Goal: Task Accomplishment & Management: Complete application form

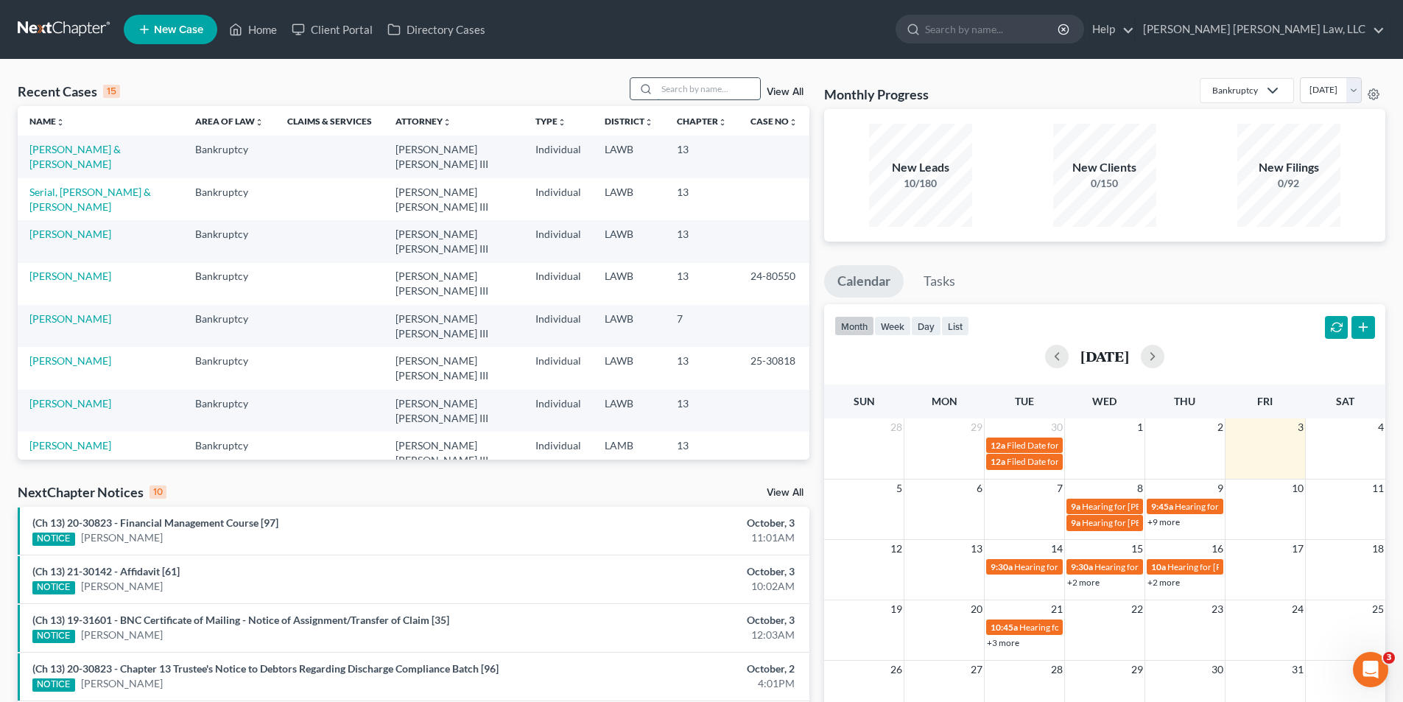
click at [693, 88] on input "search" at bounding box center [708, 88] width 103 height 21
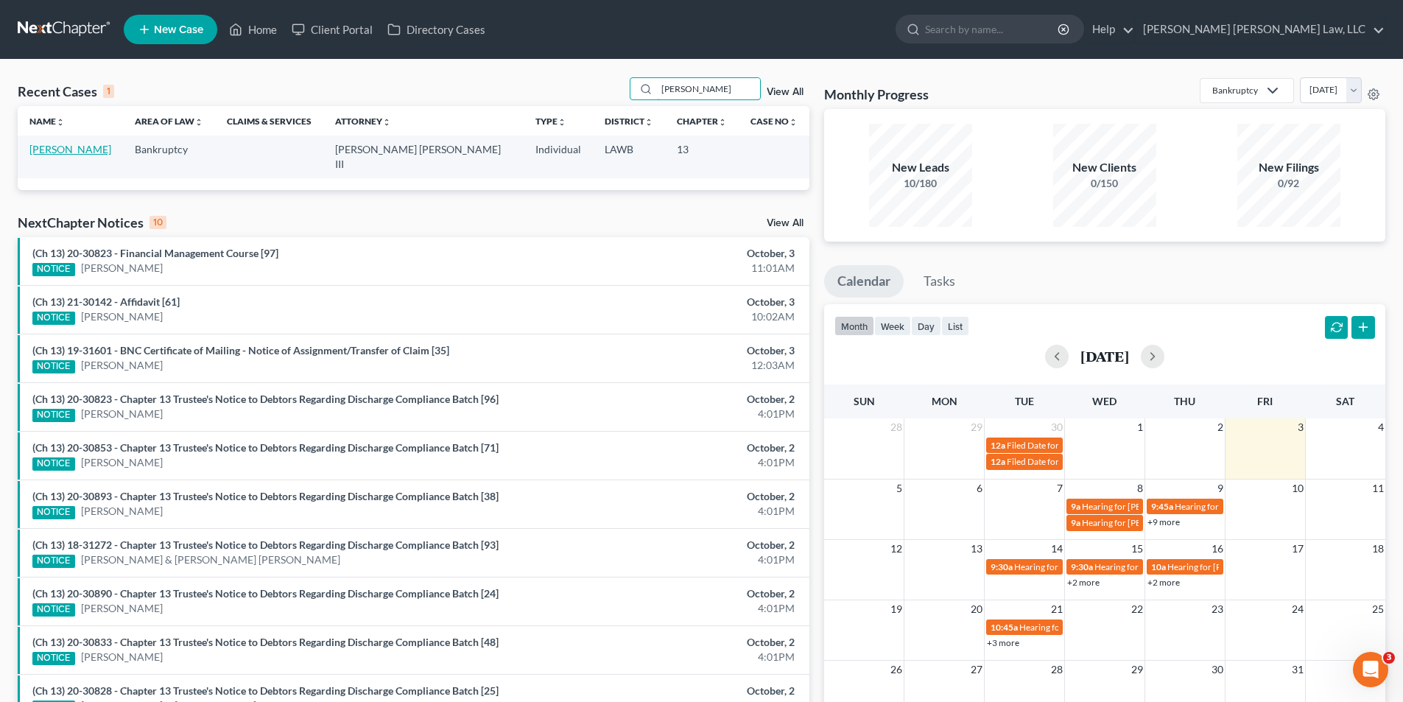
type input "[PERSON_NAME]"
click at [46, 145] on link "[PERSON_NAME]" at bounding box center [70, 149] width 82 height 13
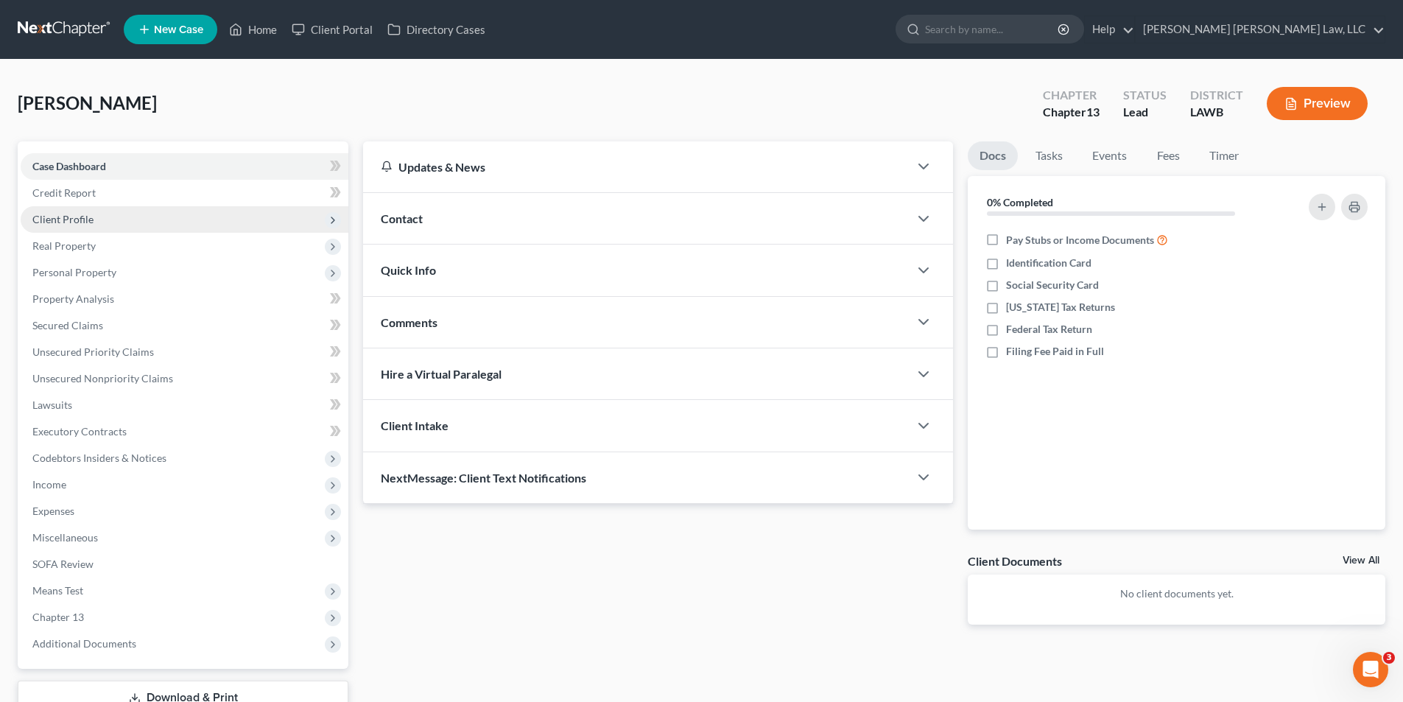
click at [85, 227] on span "Client Profile" at bounding box center [185, 219] width 328 height 27
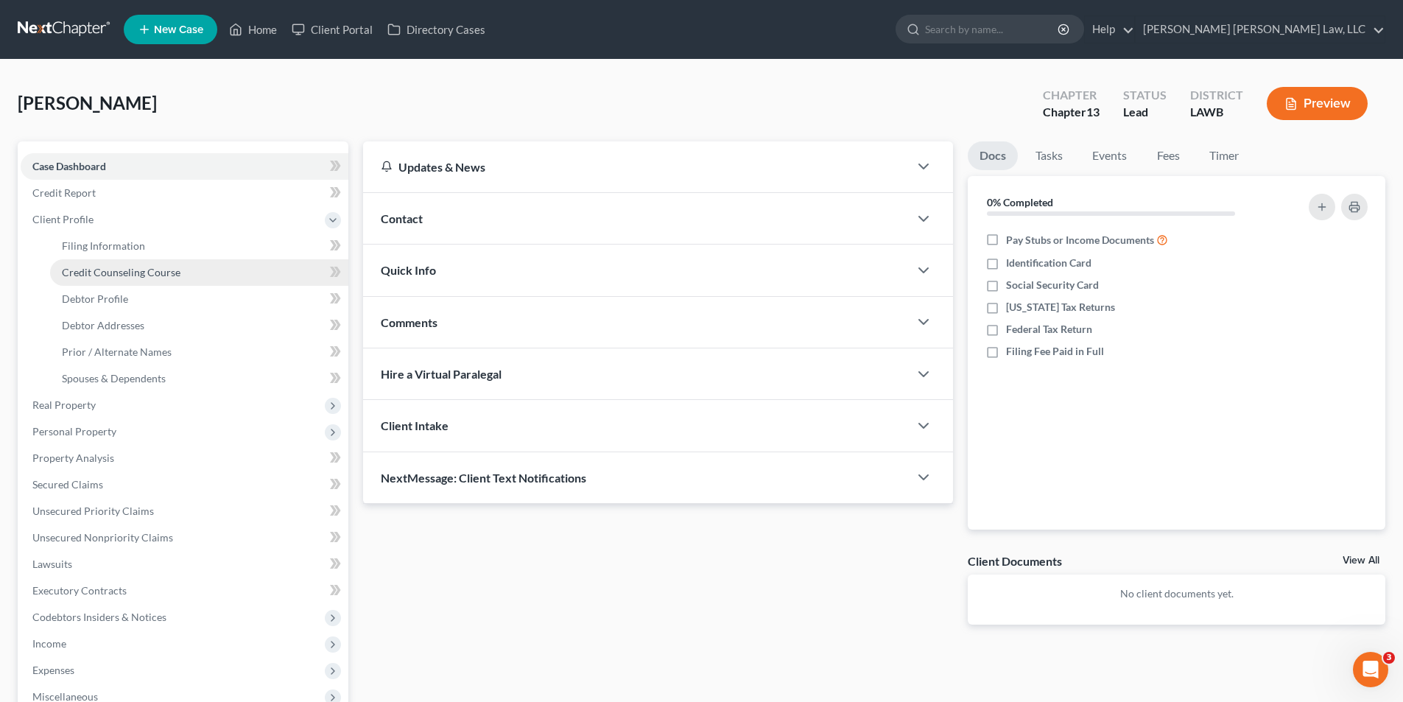
click at [121, 279] on link "Credit Counseling Course" at bounding box center [199, 272] width 298 height 27
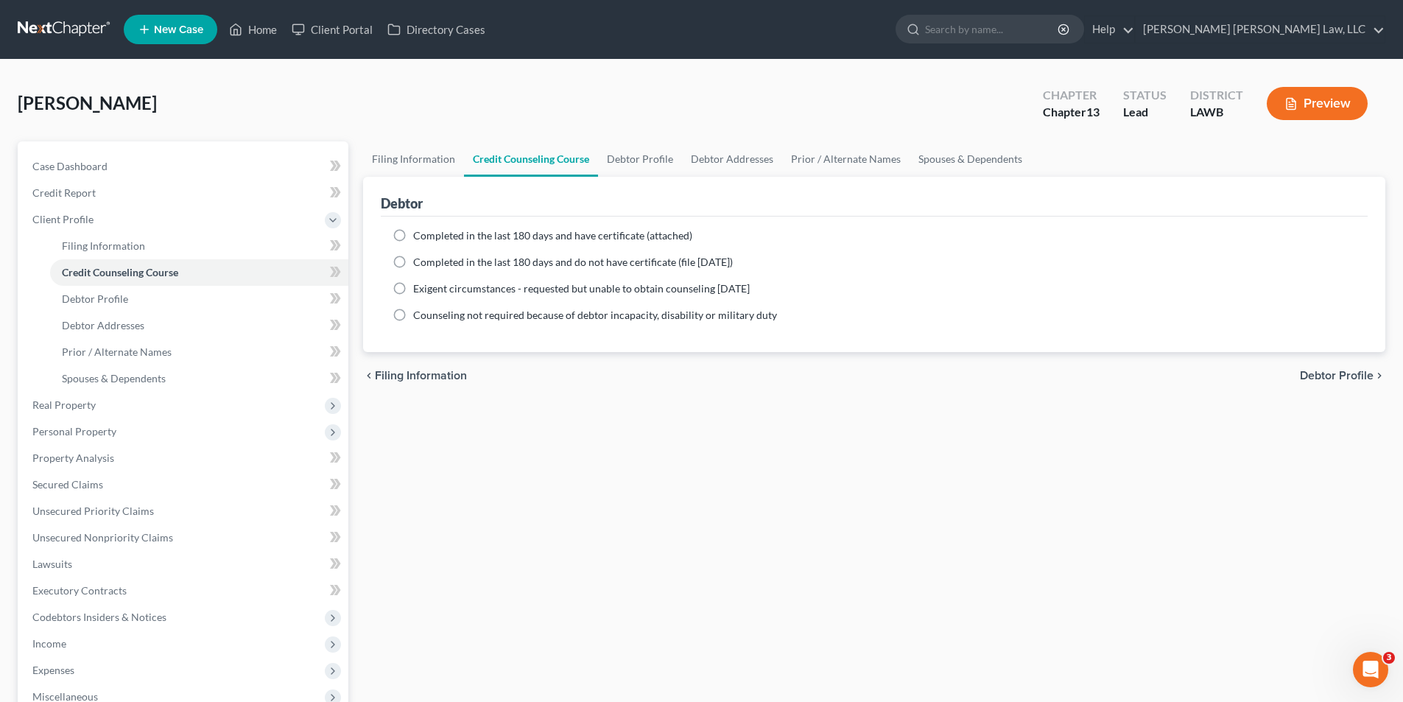
click at [413, 259] on label "Completed in the last 180 days and do not have certificate (file [DATE])" at bounding box center [573, 262] width 320 height 15
click at [419, 259] on input "Completed in the last 180 days and do not have certificate (file [DATE])" at bounding box center [424, 260] width 10 height 10
radio input "true"
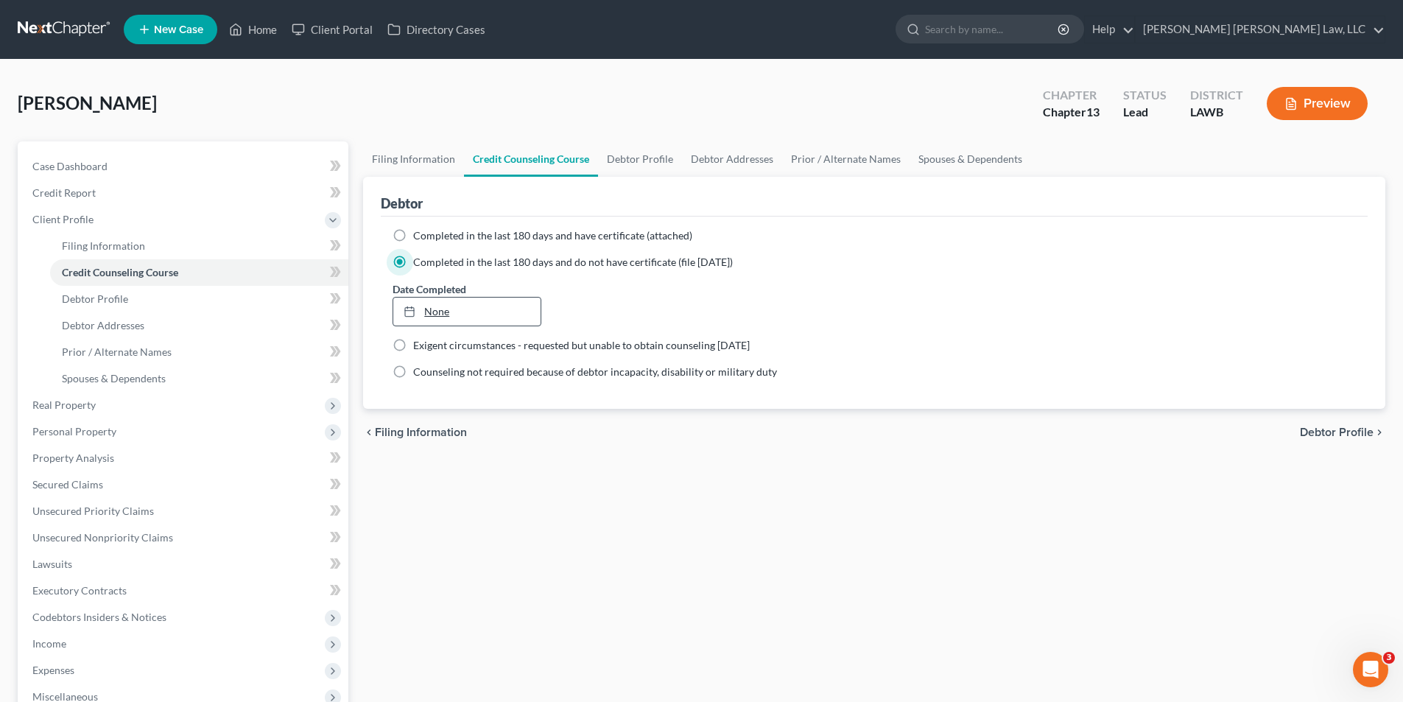
click at [448, 311] on link "None" at bounding box center [466, 311] width 147 height 28
type input "[DATE]"
